Goal: Task Accomplishment & Management: Manage account settings

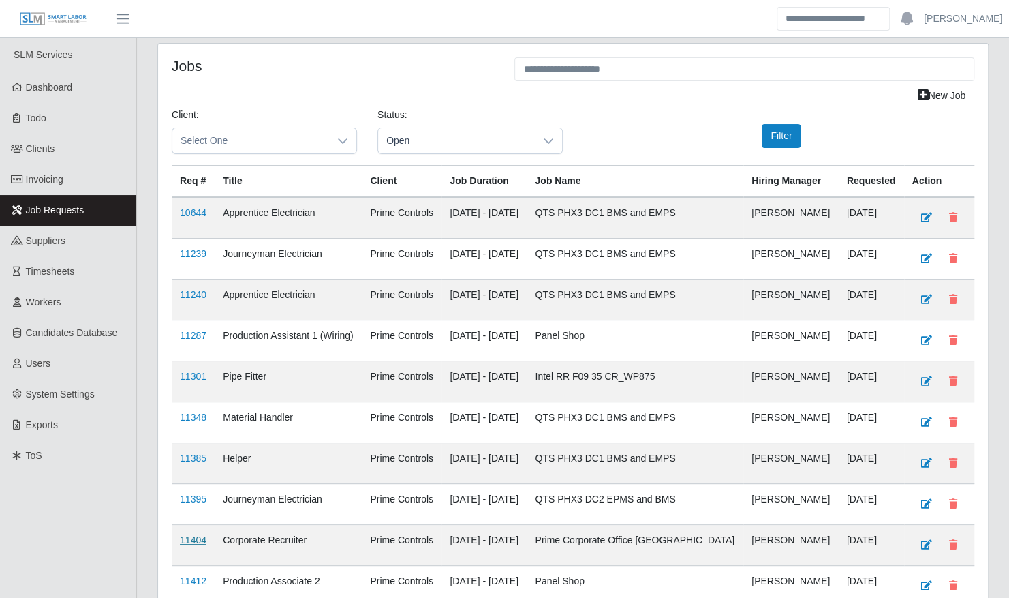
click at [194, 536] on link "11404" at bounding box center [193, 539] width 27 height 11
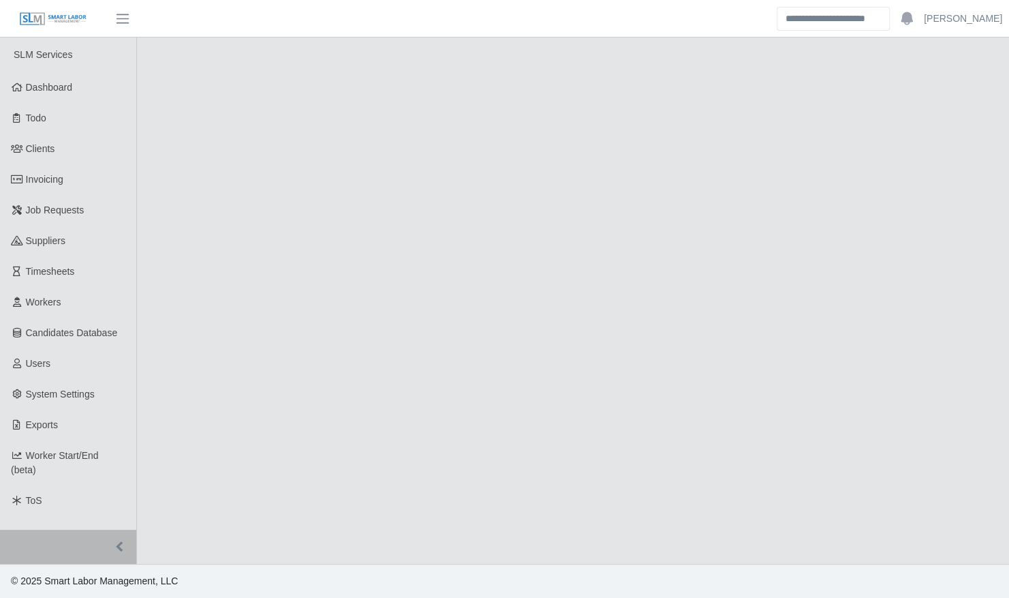
select select "****"
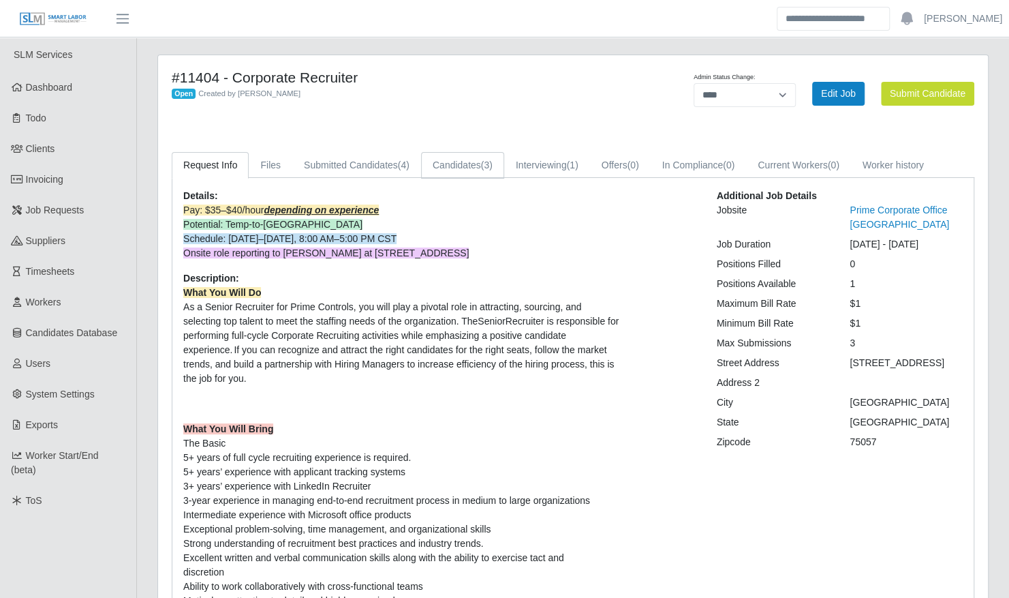
click at [474, 165] on link "Candidates (3)" at bounding box center [462, 165] width 83 height 27
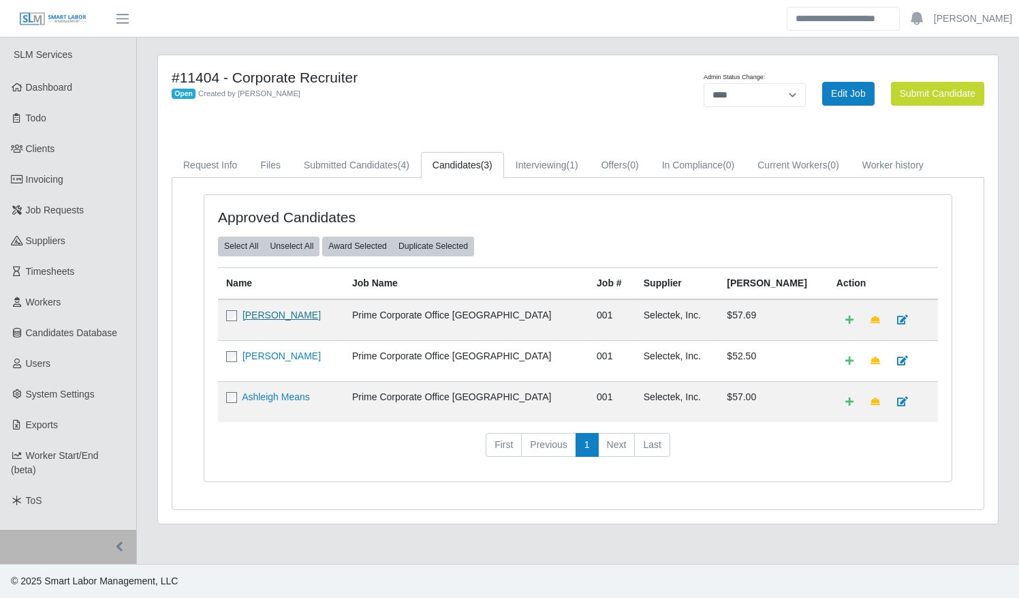
click at [292, 316] on link "[PERSON_NAME]" at bounding box center [282, 314] width 78 height 11
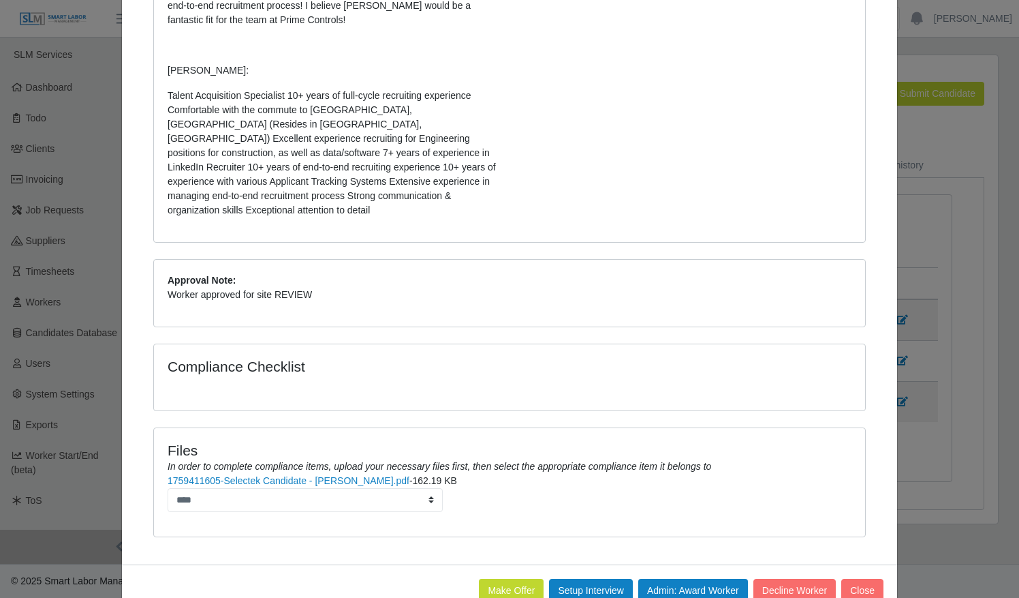
scroll to position [403, 0]
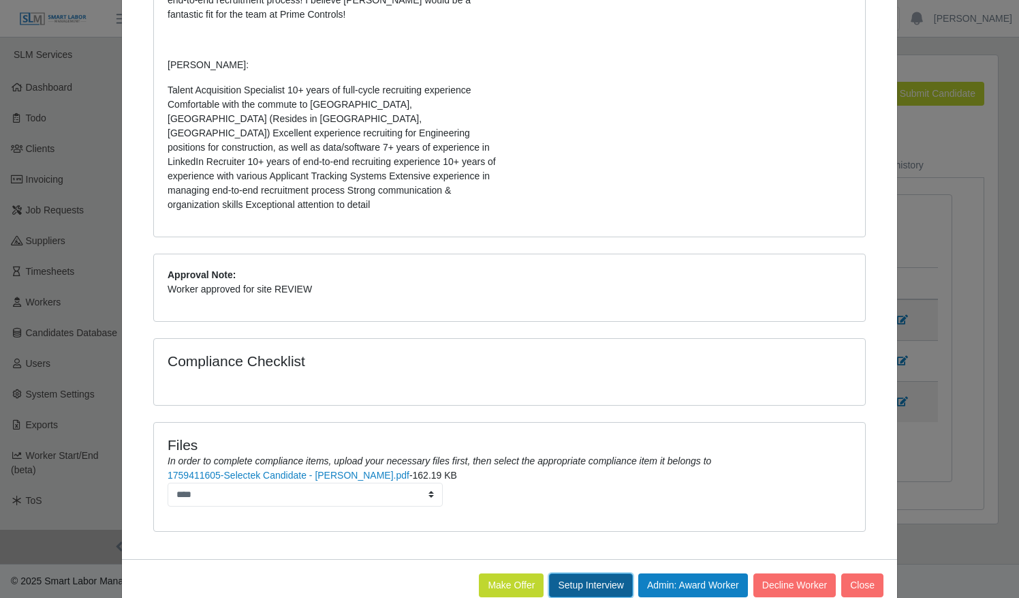
click at [575, 573] on button "Setup Interview" at bounding box center [591, 585] width 84 height 24
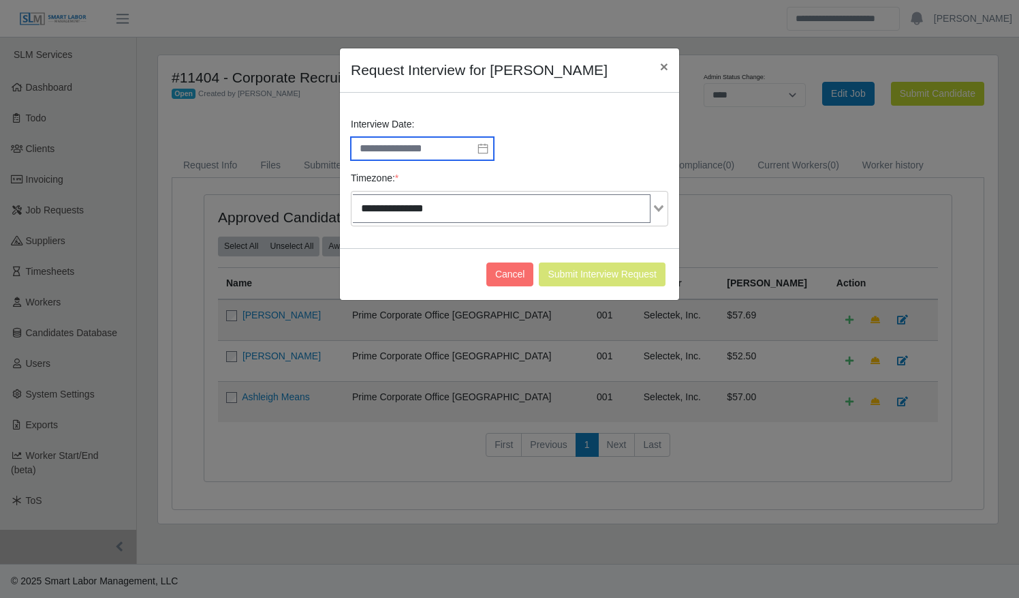
click at [440, 139] on input "text" at bounding box center [422, 148] width 143 height 23
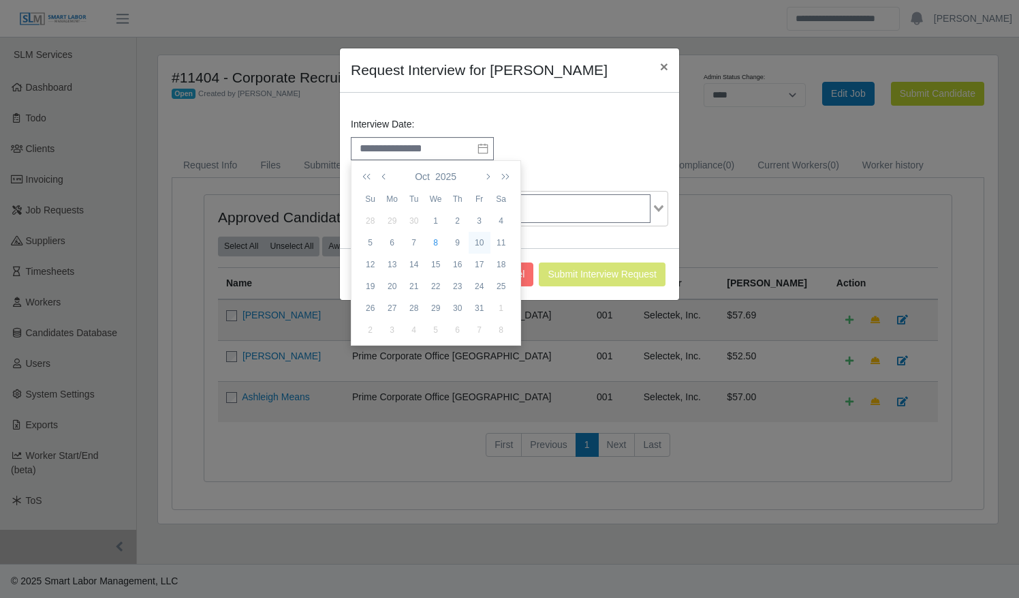
click at [482, 243] on div "10" at bounding box center [480, 242] width 22 height 12
click at [377, 259] on li "09" at bounding box center [385, 256] width 66 height 22
type input "**********"
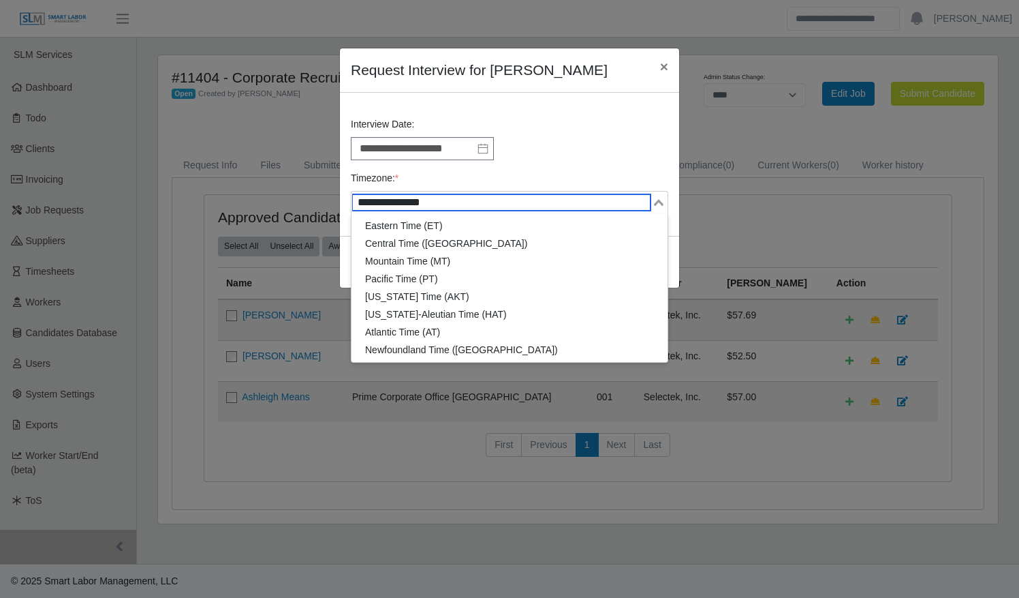
click at [557, 216] on div "**********" at bounding box center [510, 171] width 324 height 108
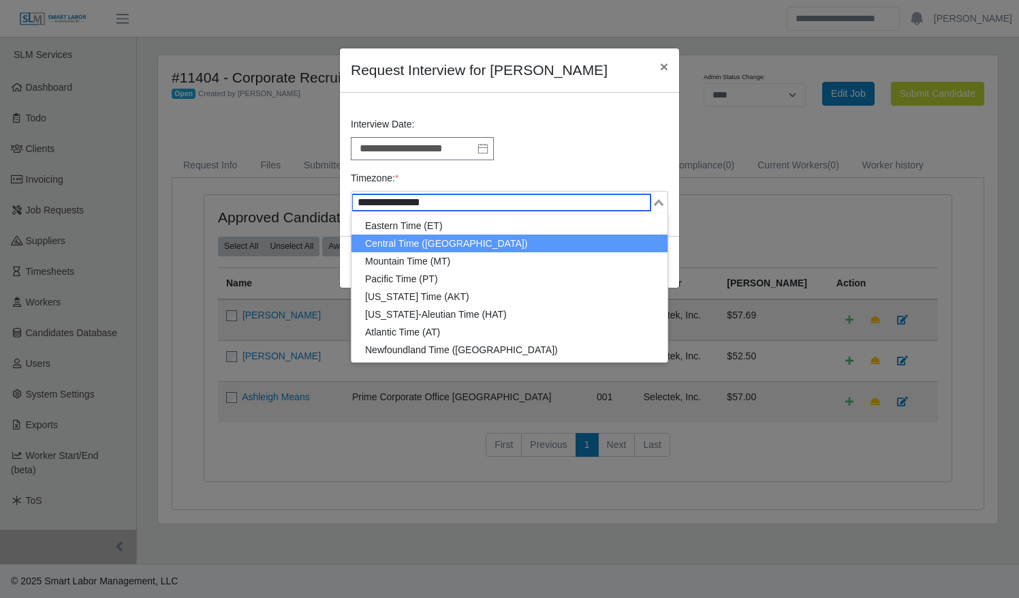
click at [521, 238] on li "Central Time (CT)" at bounding box center [510, 243] width 316 height 18
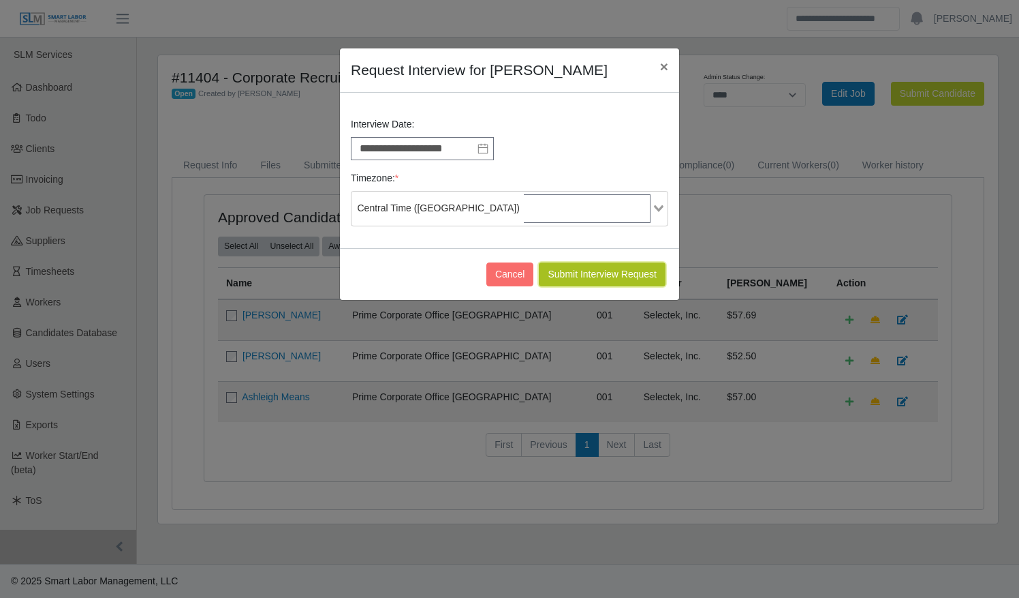
click at [586, 263] on button "Submit Interview Request" at bounding box center [602, 274] width 127 height 24
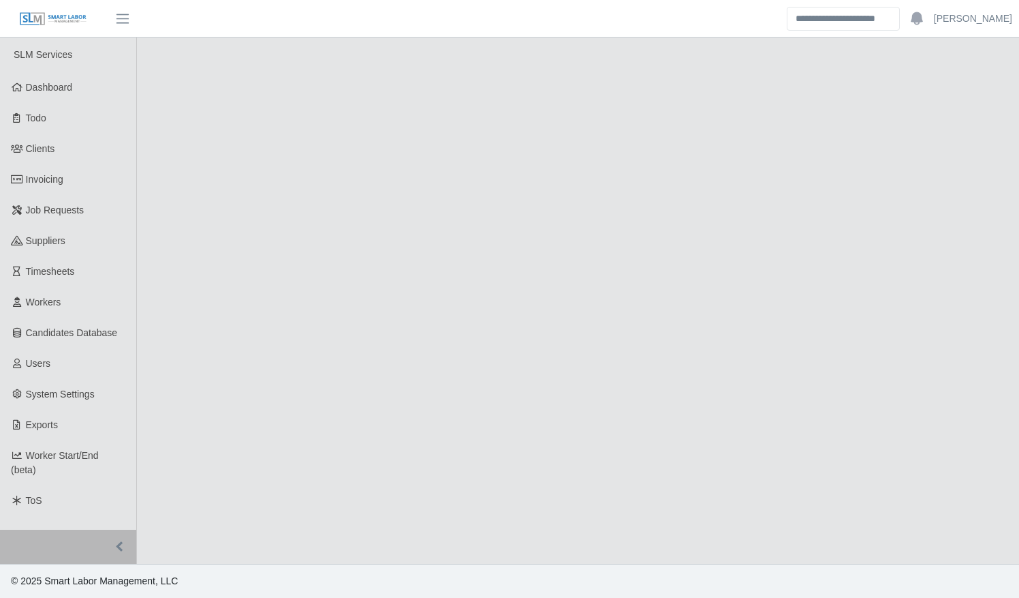
select select "****"
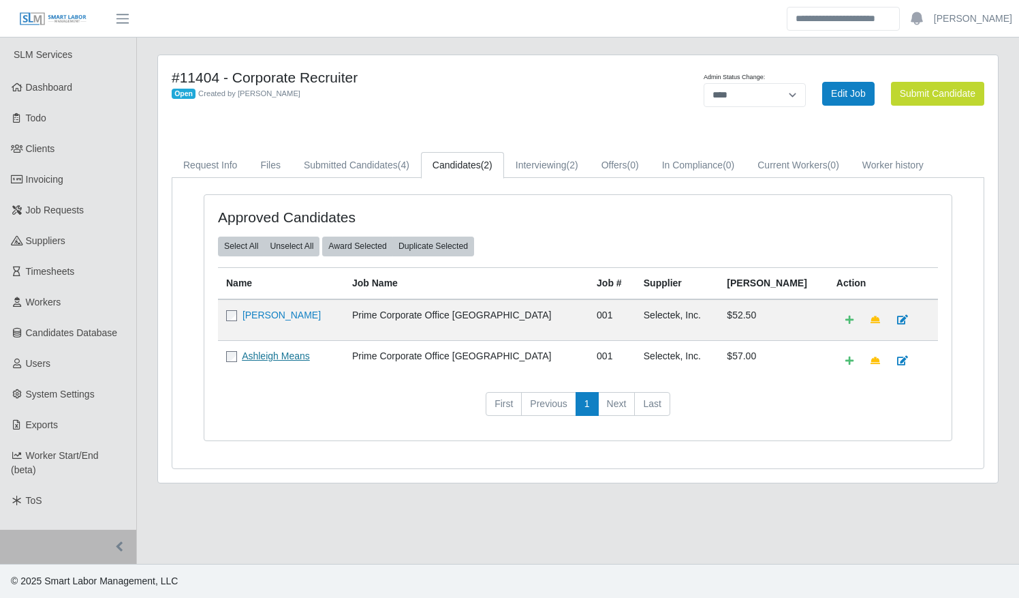
drag, startPoint x: 279, startPoint y: 371, endPoint x: 278, endPoint y: 358, distance: 12.3
click at [278, 358] on link "Ashleigh Means" at bounding box center [276, 355] width 68 height 11
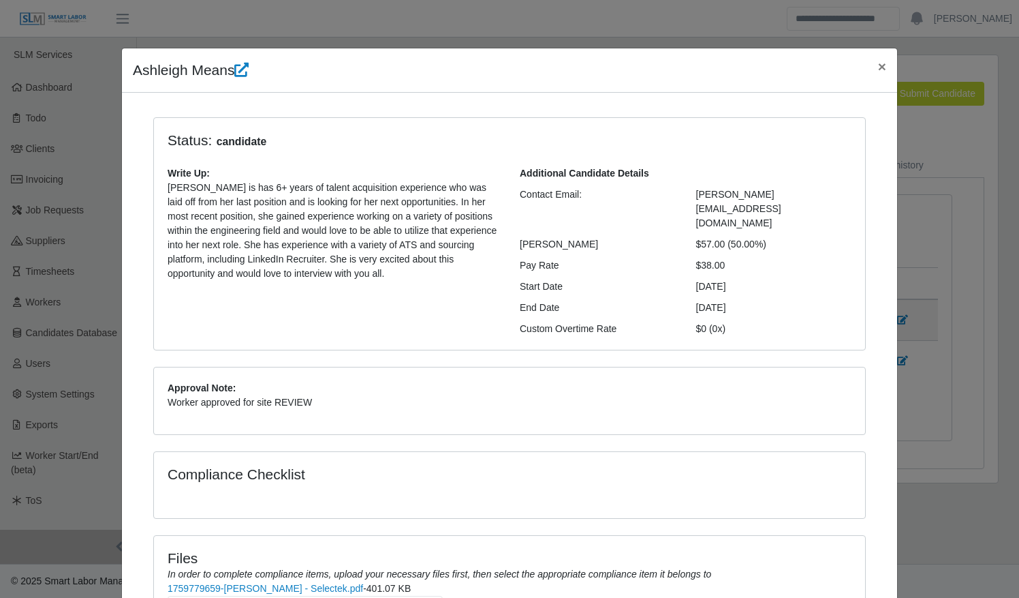
scroll to position [113, 0]
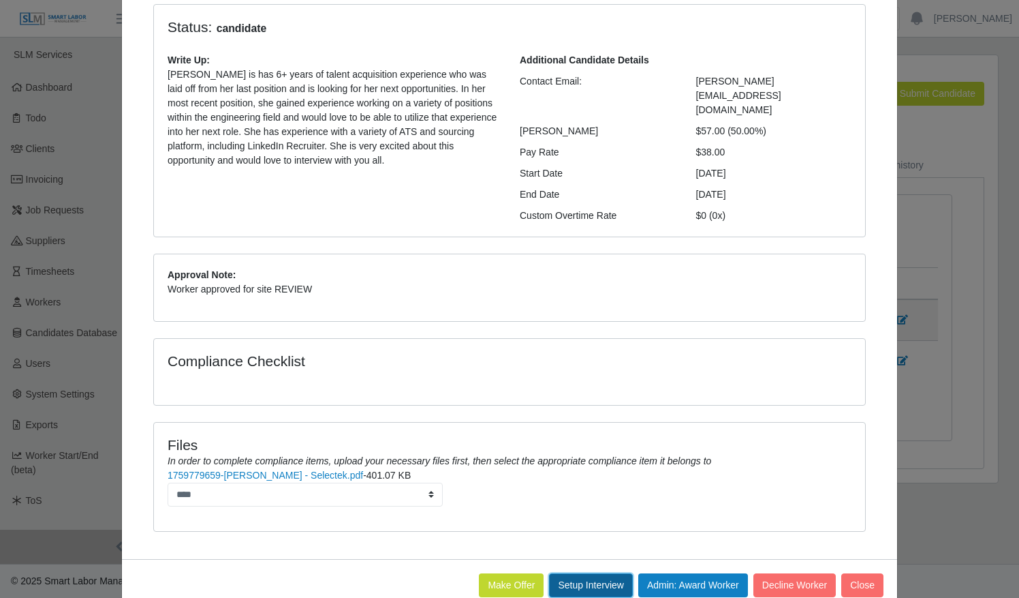
click at [588, 573] on button "Setup Interview" at bounding box center [591, 585] width 84 height 24
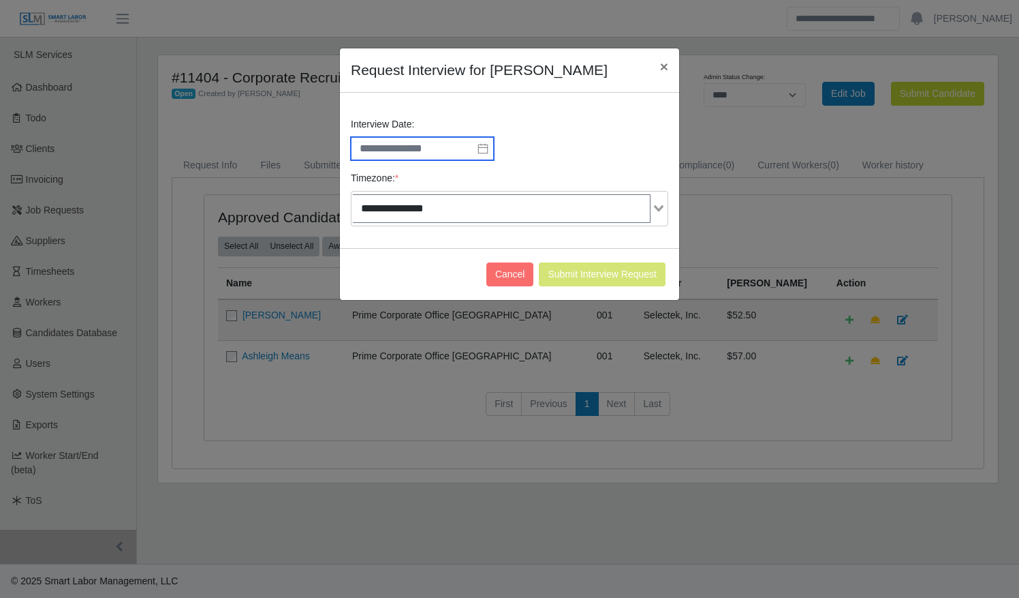
click at [428, 149] on input "text" at bounding box center [422, 148] width 143 height 23
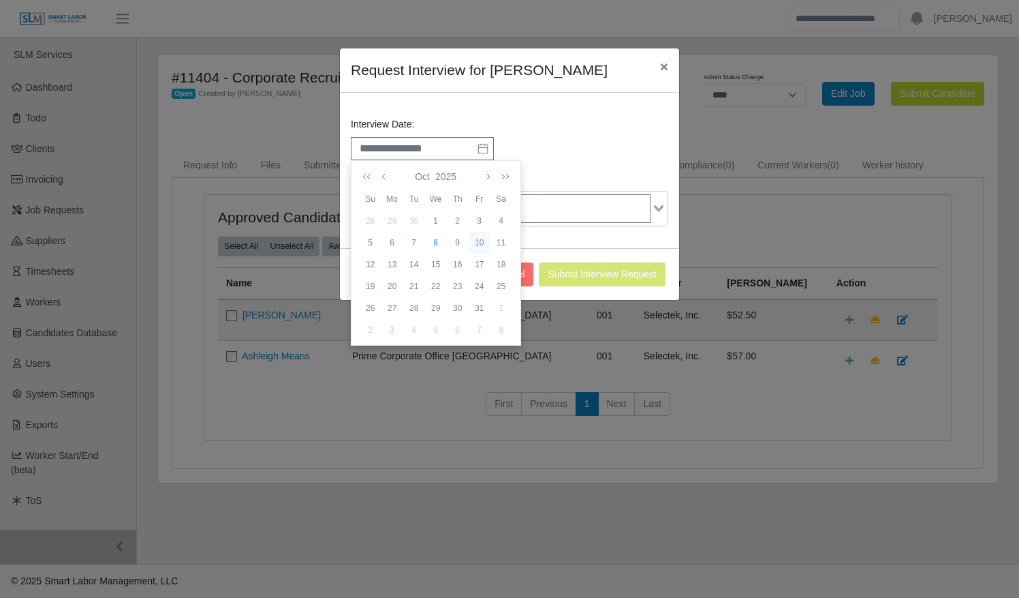
click at [484, 243] on div "10" at bounding box center [480, 242] width 22 height 12
click at [379, 299] on li "10" at bounding box center [385, 296] width 66 height 22
type input "**********"
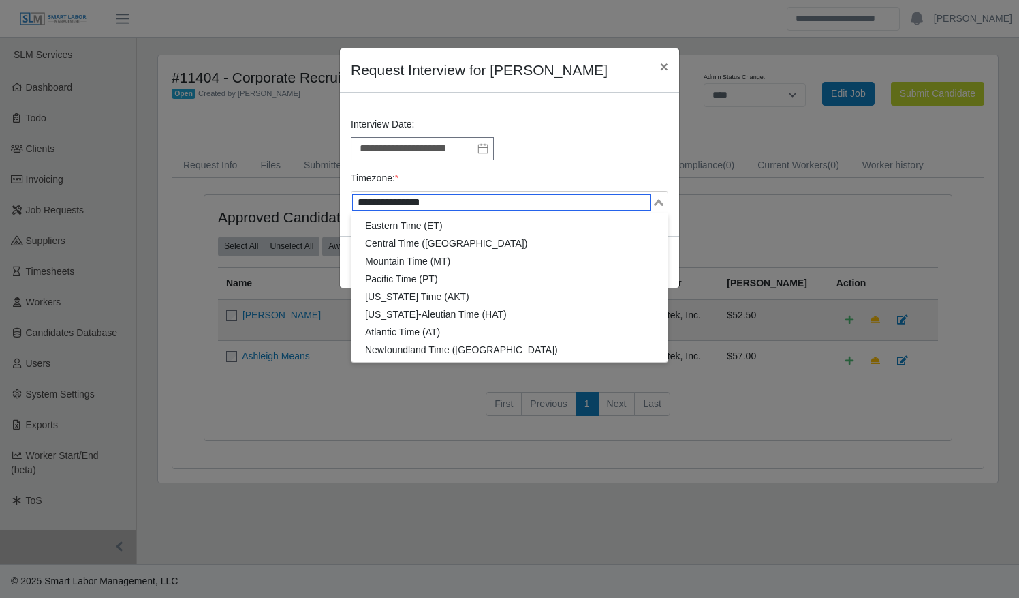
click at [563, 211] on div "Loading..." at bounding box center [510, 202] width 318 height 23
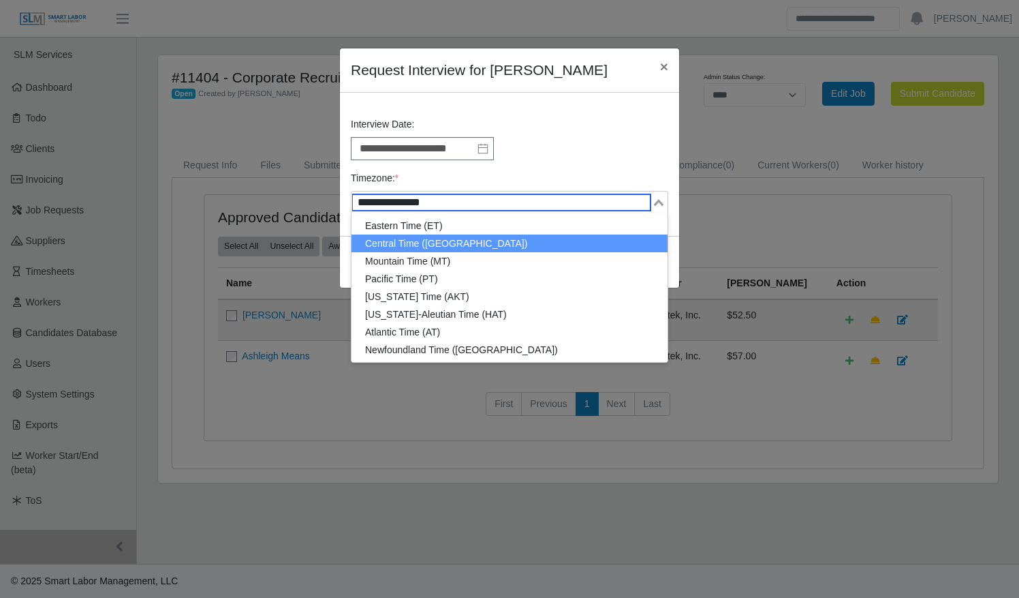
click at [496, 242] on li "Central Time (CT)" at bounding box center [510, 243] width 316 height 18
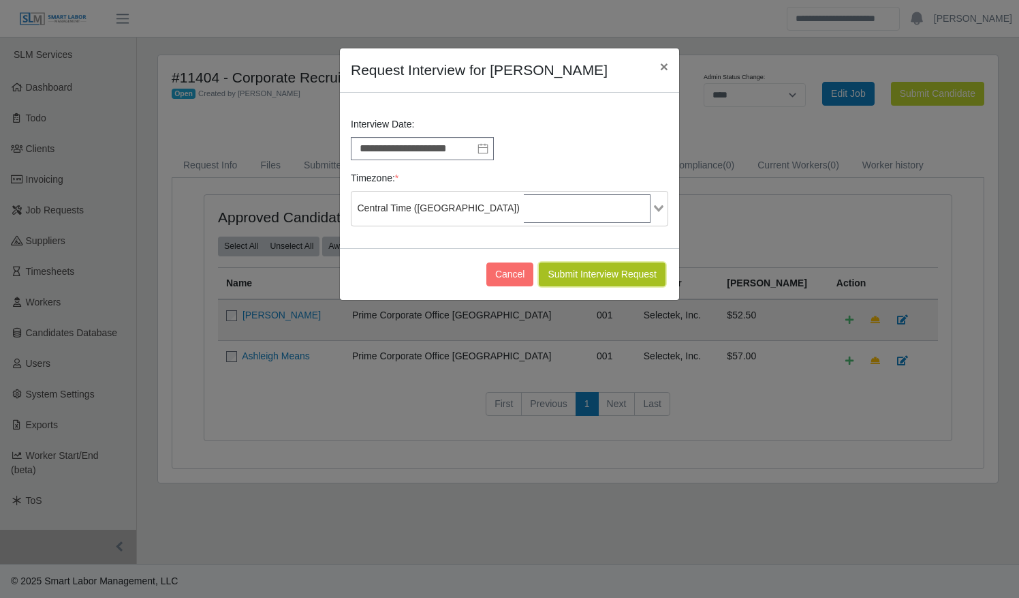
click at [575, 266] on button "Submit Interview Request" at bounding box center [602, 274] width 127 height 24
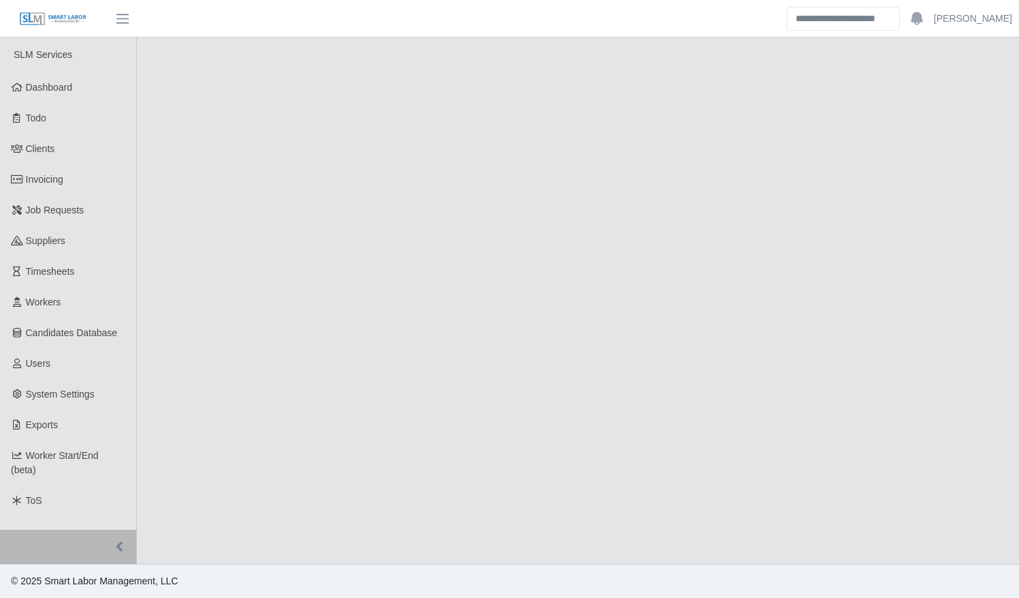
select select "****"
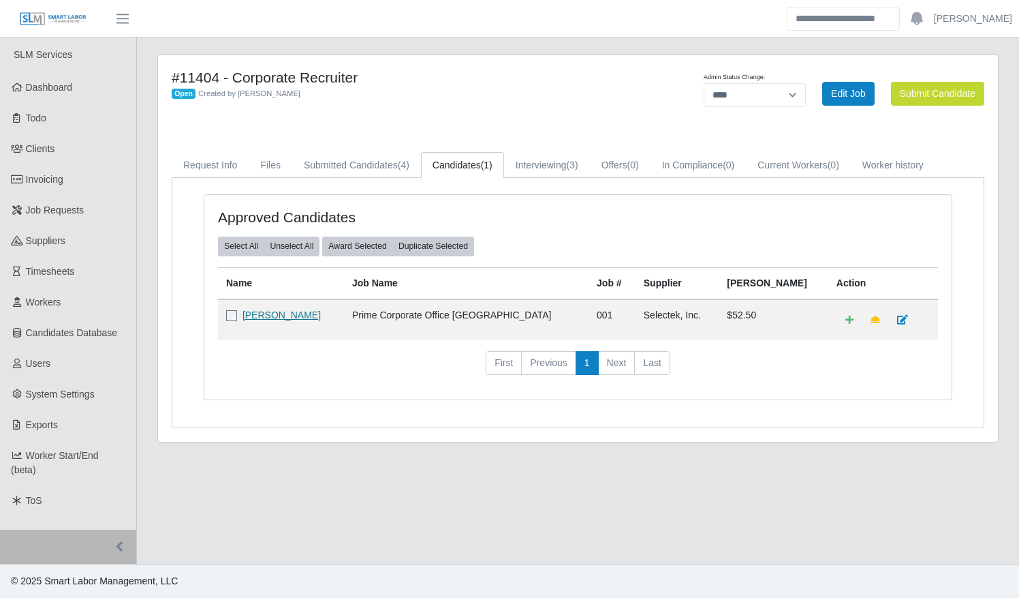
click at [264, 311] on link "[PERSON_NAME]" at bounding box center [282, 314] width 78 height 11
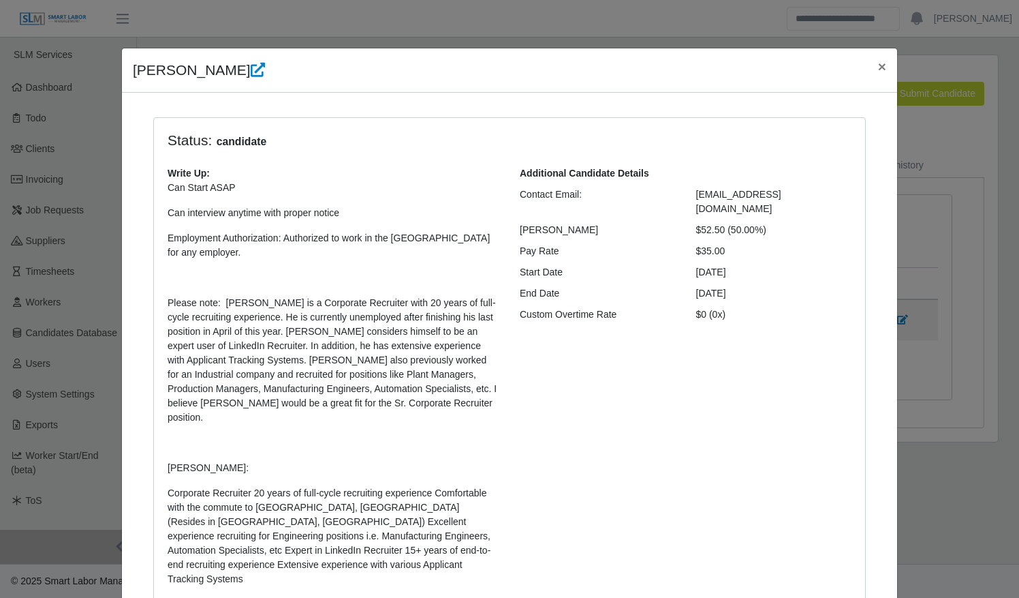
scroll to position [374, 0]
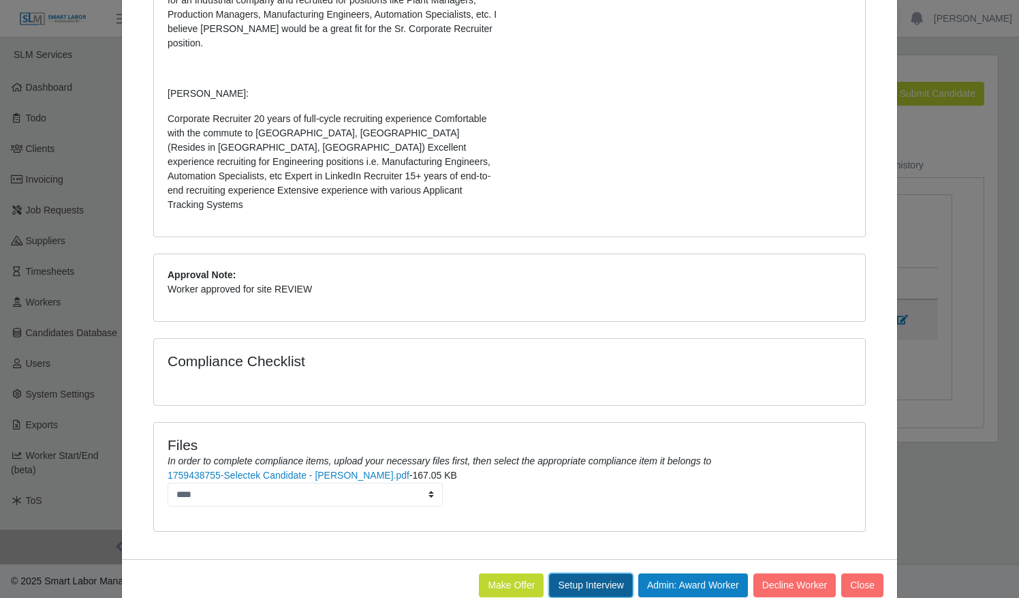
click at [597, 573] on button "Setup Interview" at bounding box center [591, 585] width 84 height 24
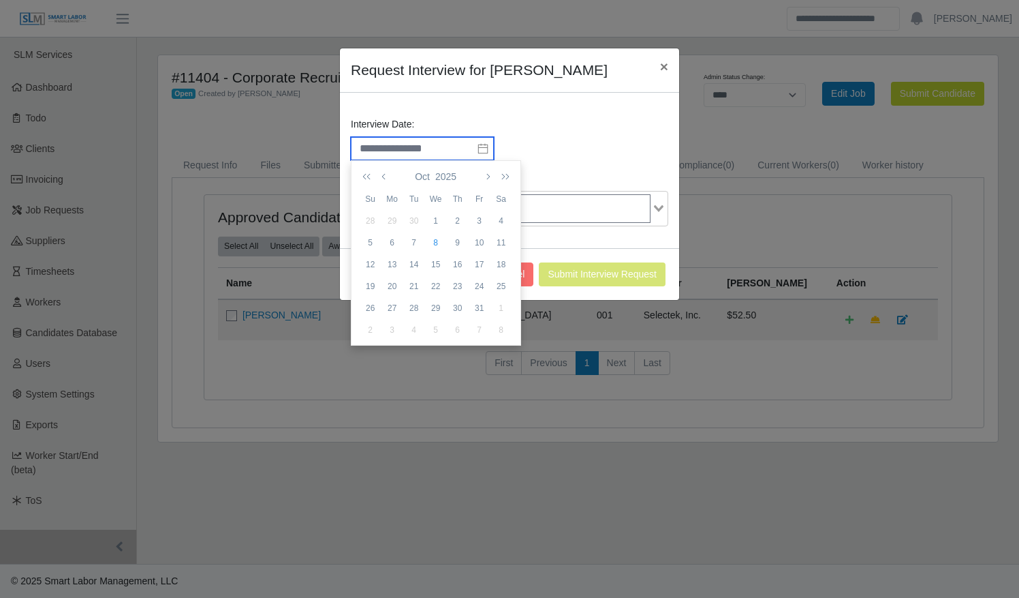
click at [414, 149] on input "text" at bounding box center [422, 148] width 143 height 23
click at [480, 241] on div "10" at bounding box center [480, 242] width 22 height 12
click at [377, 195] on li "11" at bounding box center [385, 195] width 66 height 22
type input "**********"
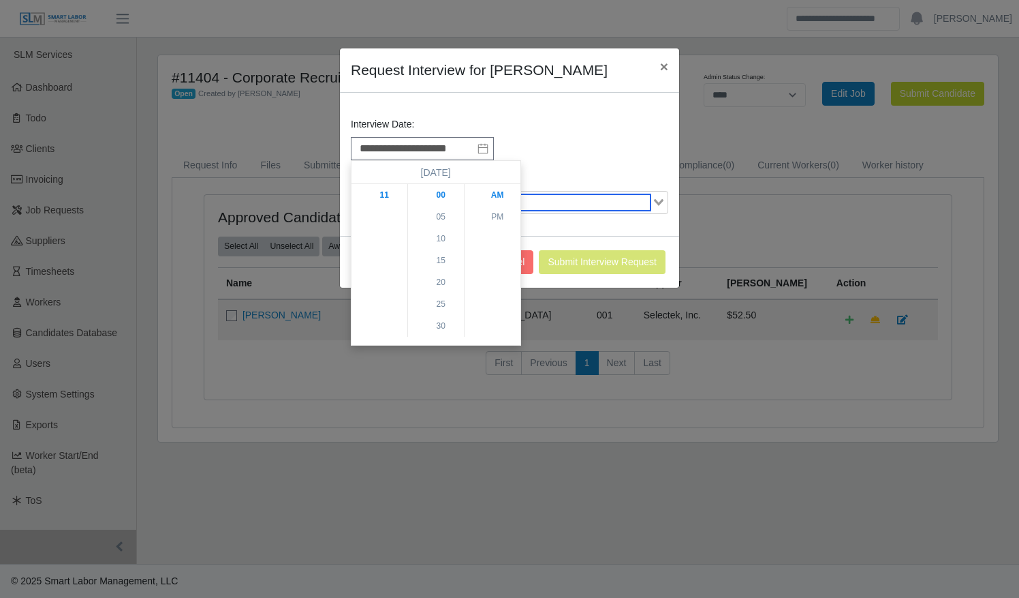
click at [583, 196] on input "Search for option" at bounding box center [502, 202] width 298 height 16
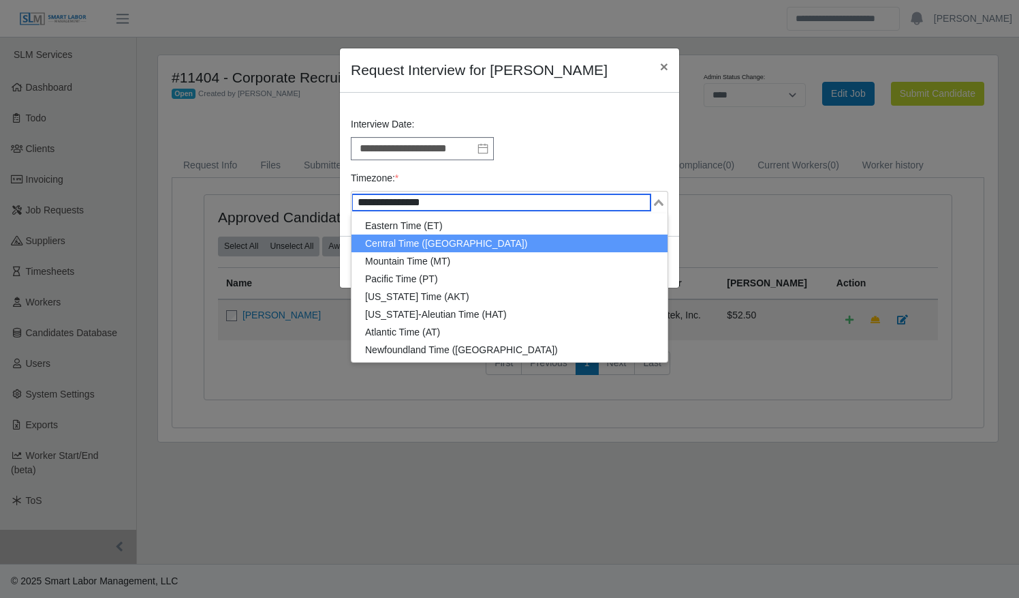
click at [523, 247] on li "Central Time ([GEOGRAPHIC_DATA])" at bounding box center [510, 243] width 316 height 18
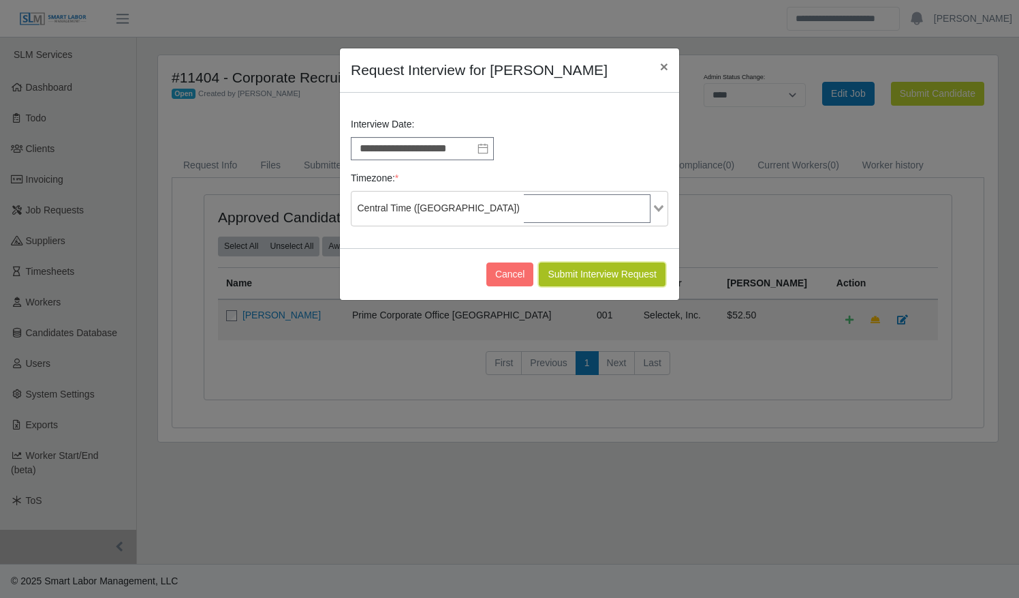
click at [581, 271] on button "Submit Interview Request" at bounding box center [602, 274] width 127 height 24
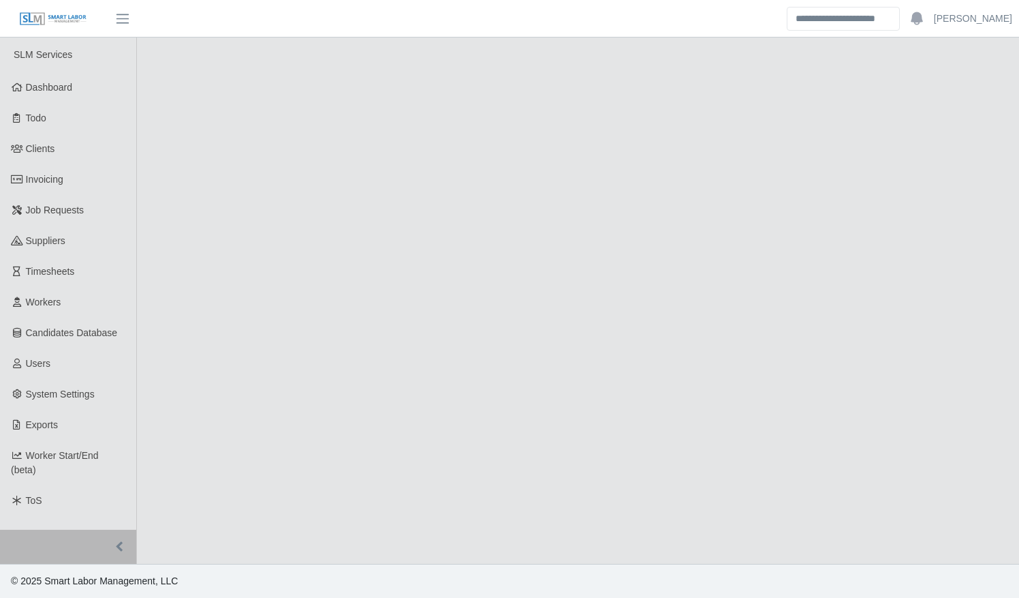
select select "****"
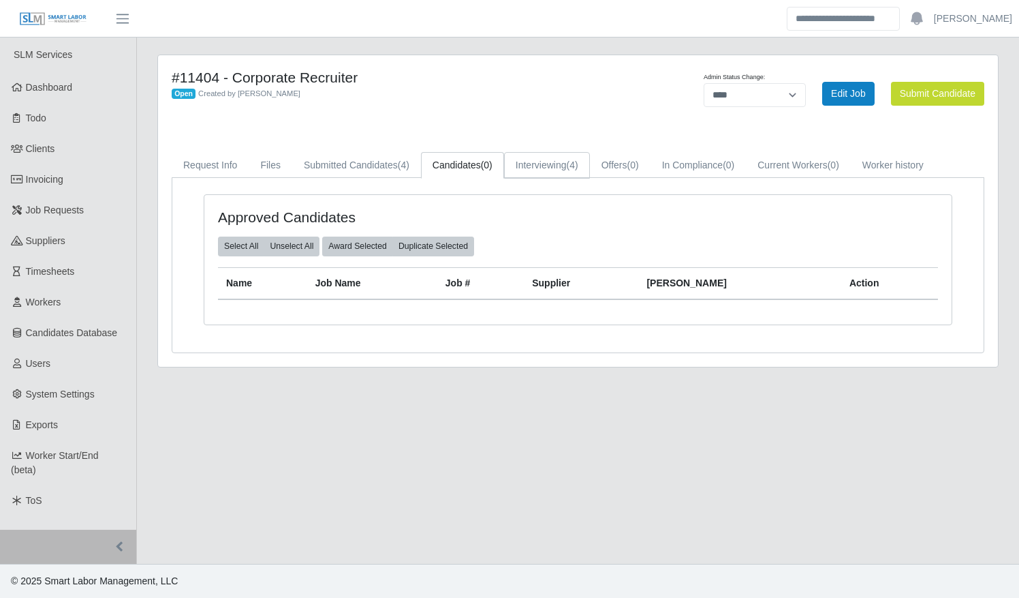
drag, startPoint x: 0, startPoint y: 0, endPoint x: 542, endPoint y: 167, distance: 567.5
click at [542, 167] on link "Interviewing (4)" at bounding box center [547, 165] width 86 height 27
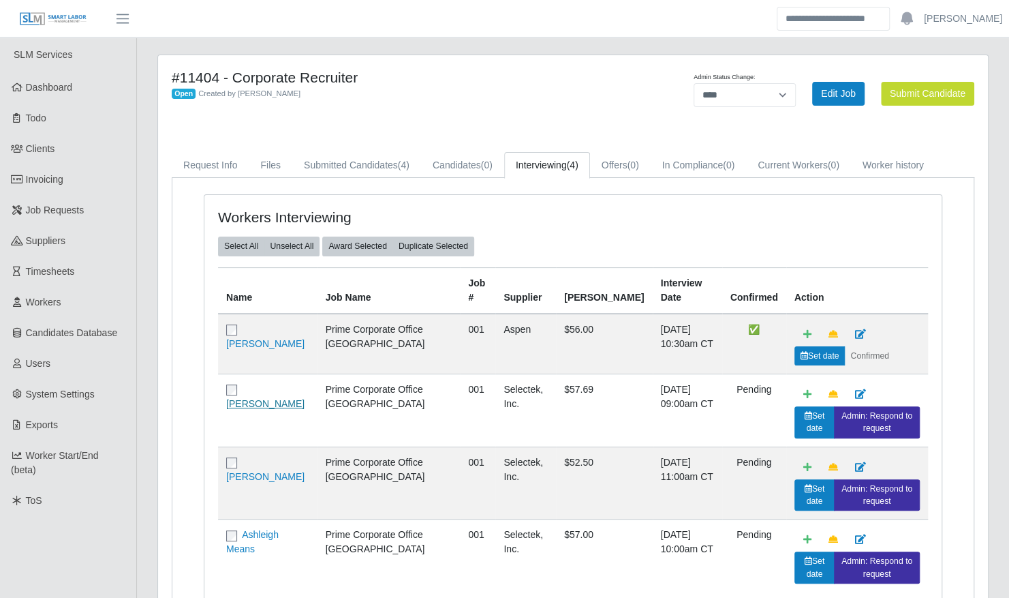
click at [256, 398] on link "[PERSON_NAME]" at bounding box center [265, 403] width 78 height 11
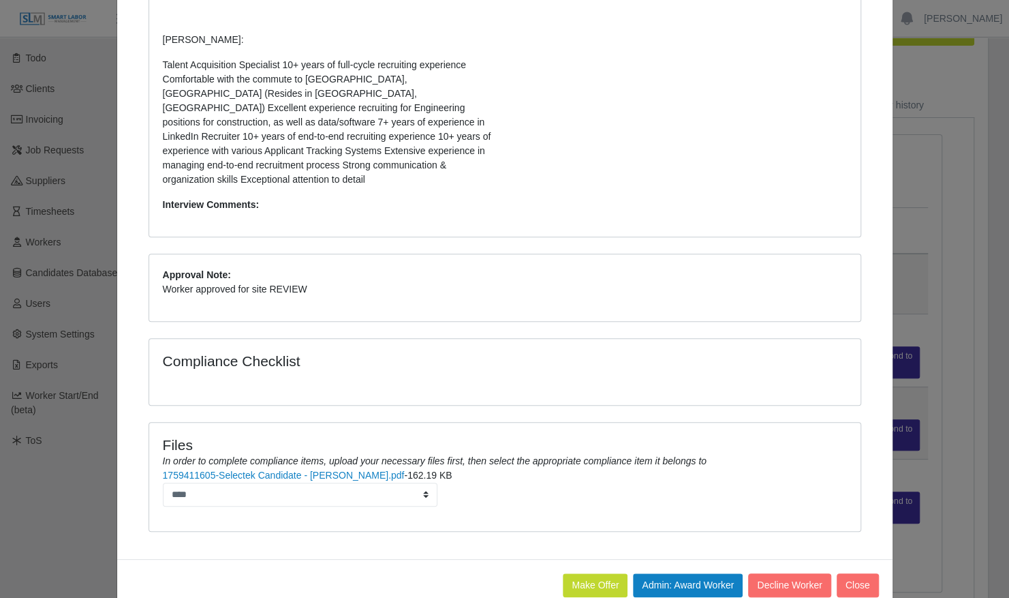
scroll to position [88, 0]
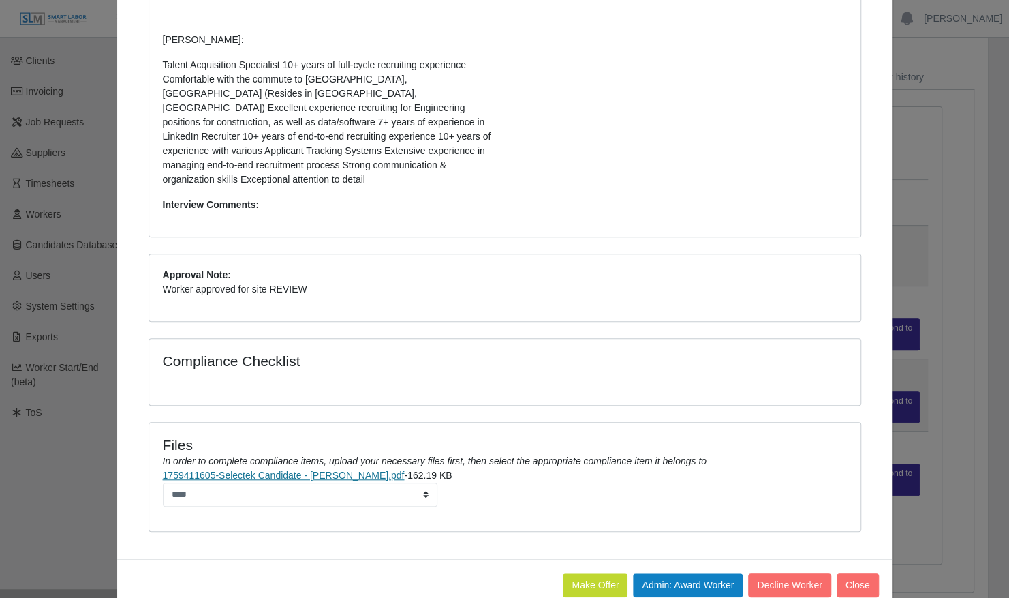
click at [338, 469] on link "1759411605-Selectek Candidate - [PERSON_NAME].pdf" at bounding box center [284, 474] width 242 height 11
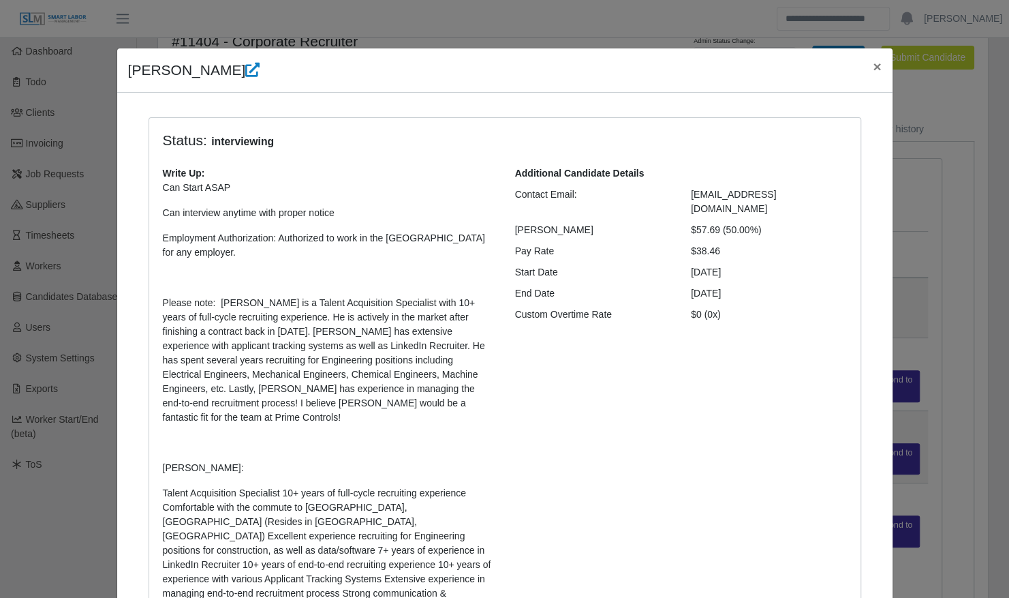
scroll to position [0, 0]
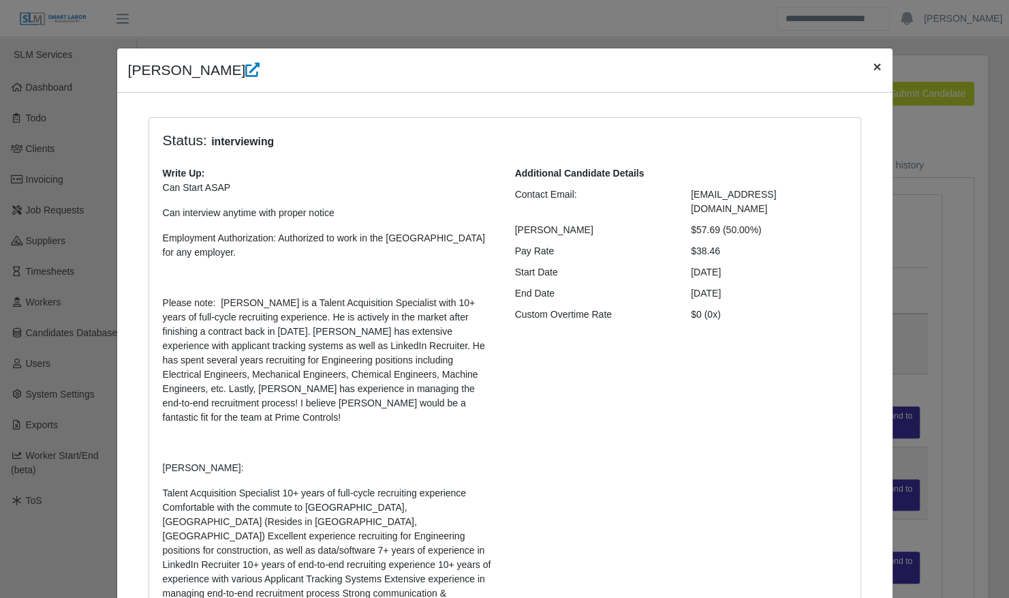
click at [878, 60] on button "×" at bounding box center [877, 66] width 30 height 36
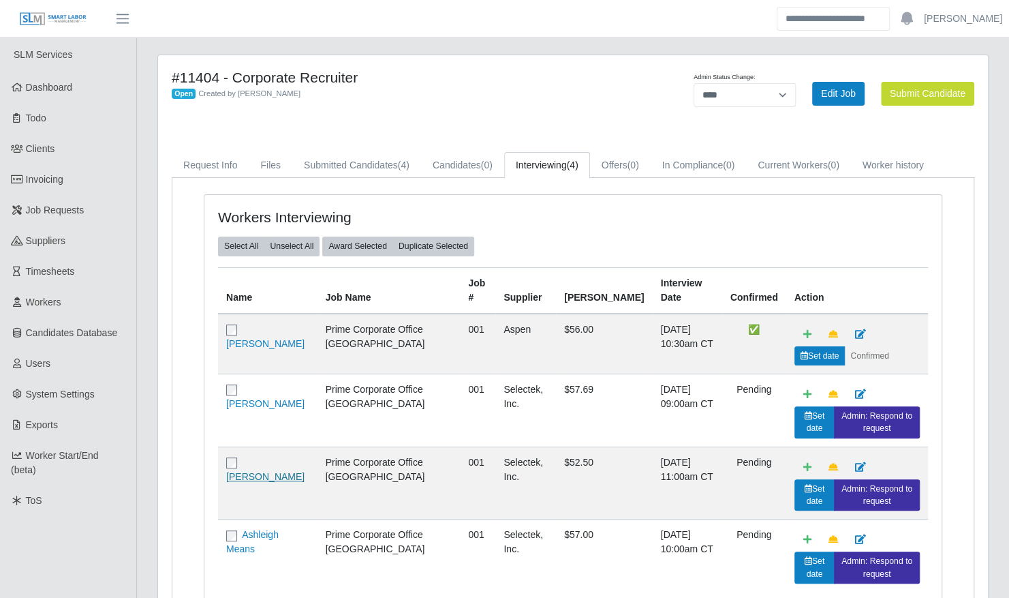
click at [250, 471] on link "[PERSON_NAME]" at bounding box center [265, 476] width 78 height 11
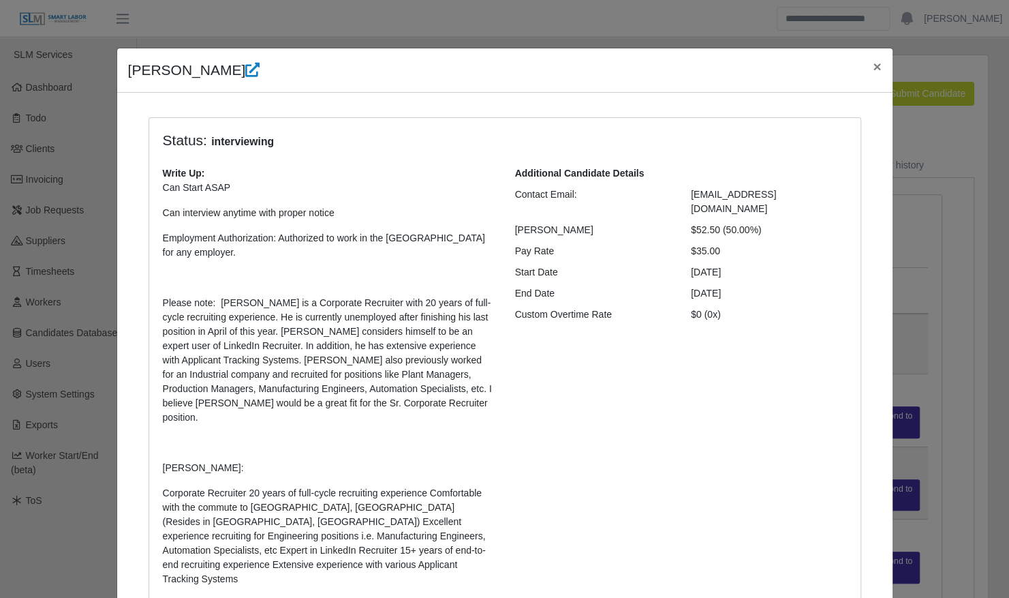
scroll to position [399, 0]
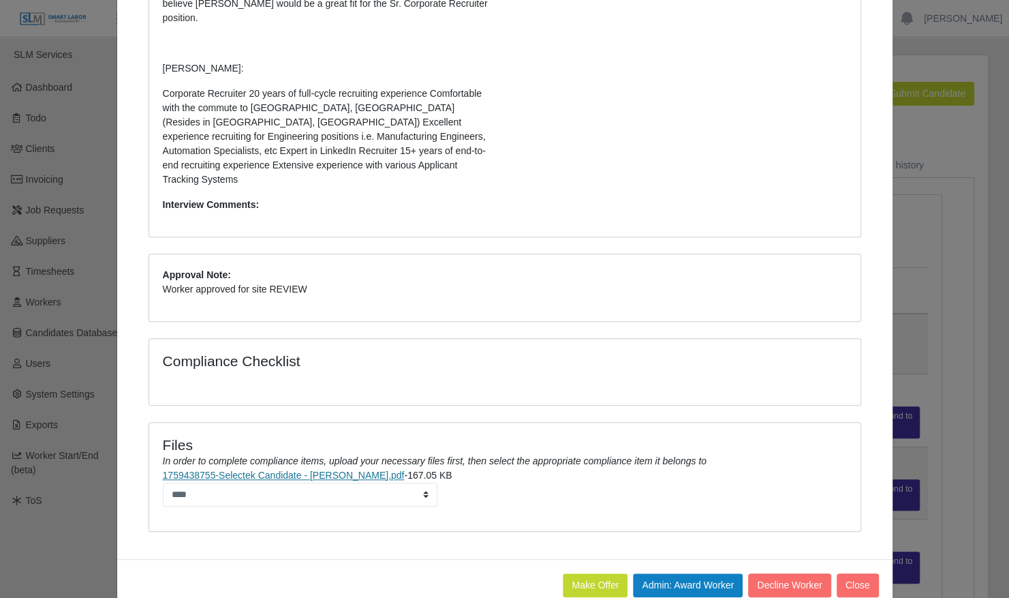
click at [323, 469] on link "1759438755-Selectek Candidate - [PERSON_NAME].pdf" at bounding box center [284, 474] width 242 height 11
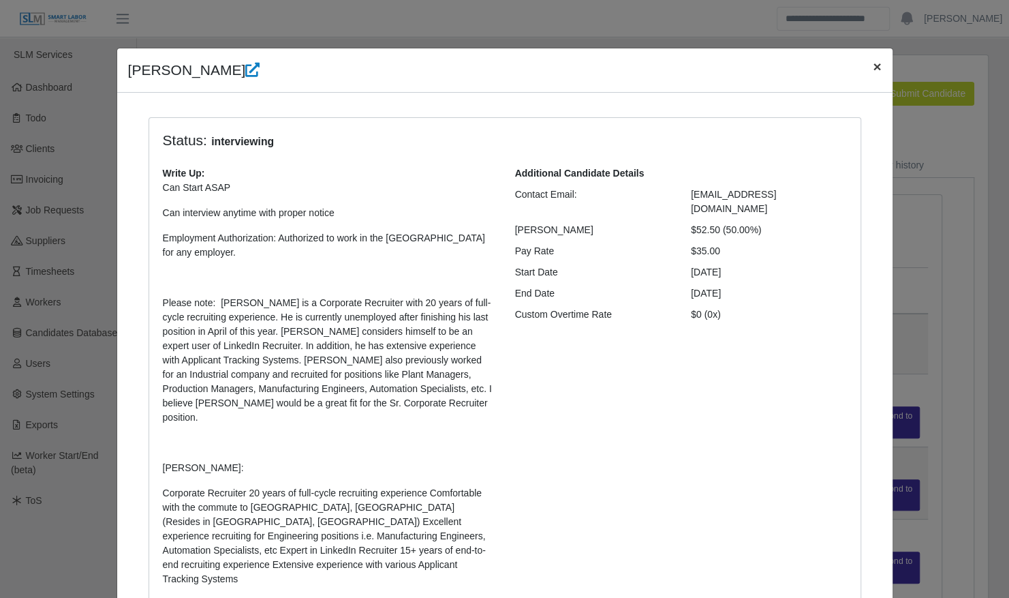
click at [875, 67] on span "×" at bounding box center [877, 67] width 8 height 16
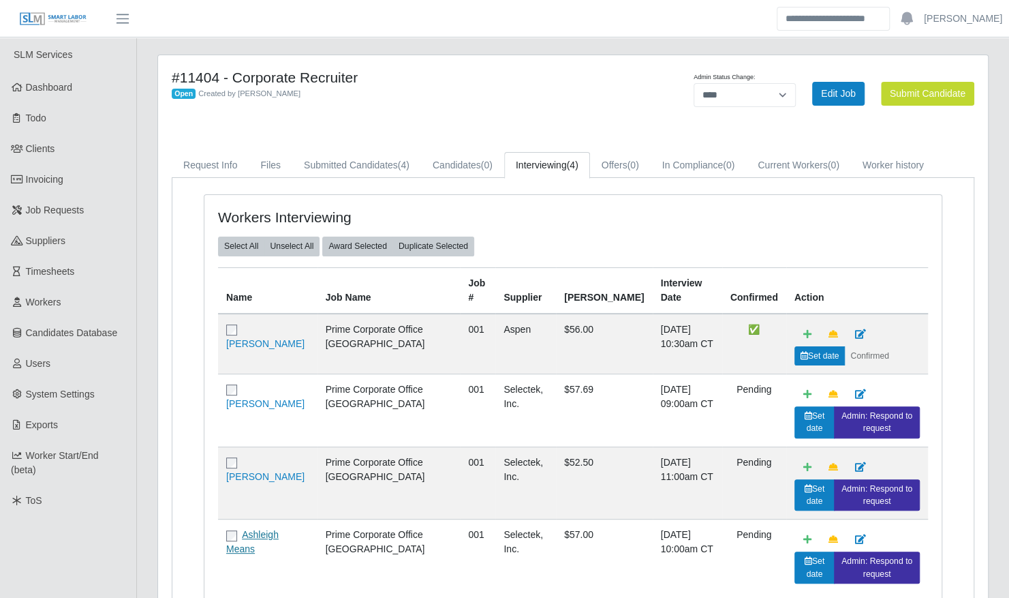
click at [267, 529] on link "Ashleigh Means" at bounding box center [252, 541] width 52 height 25
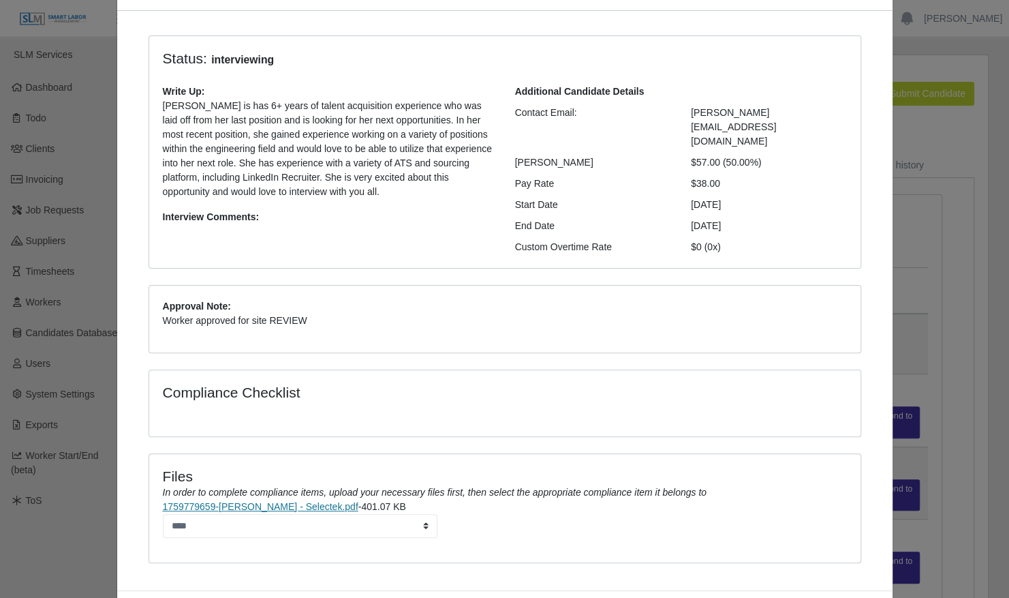
scroll to position [88, 0]
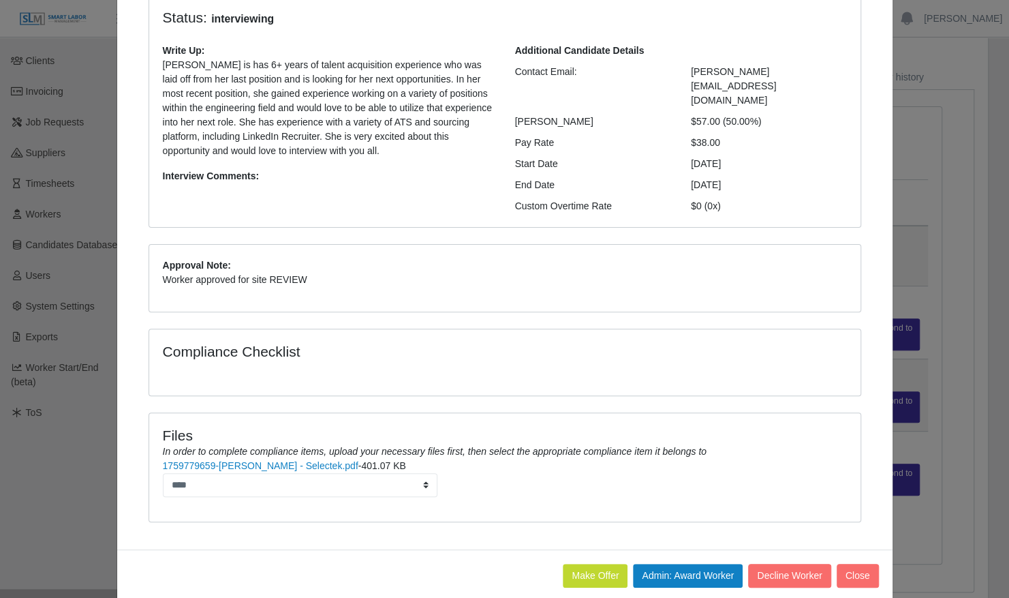
click at [263, 436] on div "Files In order to complete compliance items, upload your necessary files first,…" at bounding box center [505, 442] width 705 height 31
click at [259, 473] on select "****" at bounding box center [300, 485] width 275 height 24
click at [259, 460] on link "1759779659-[PERSON_NAME] - Selectek.pdf" at bounding box center [261, 465] width 196 height 11
click at [854, 563] on button "Close" at bounding box center [858, 575] width 42 height 24
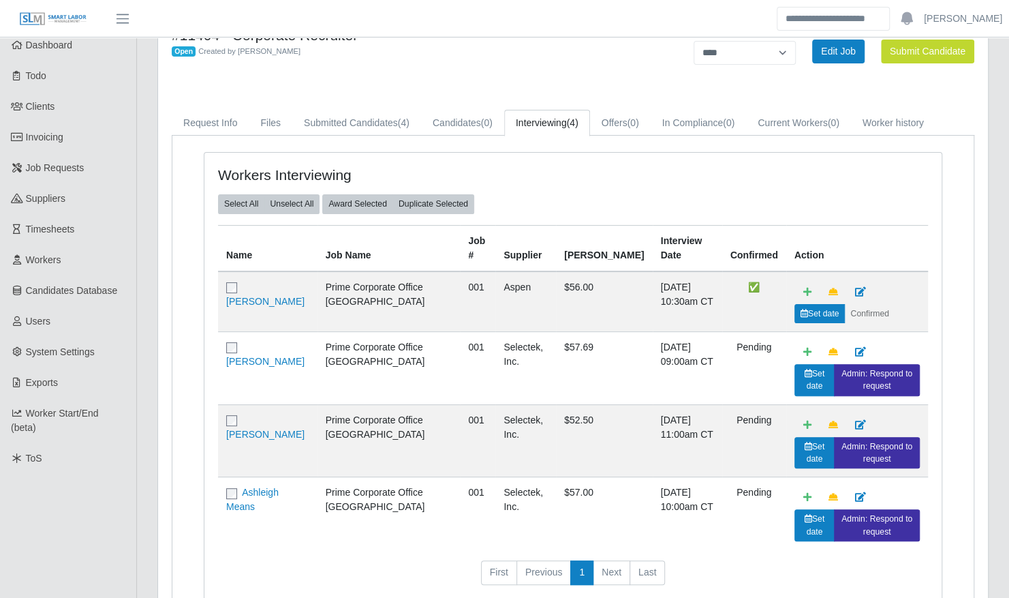
scroll to position [0, 0]
